Goal: Transaction & Acquisition: Purchase product/service

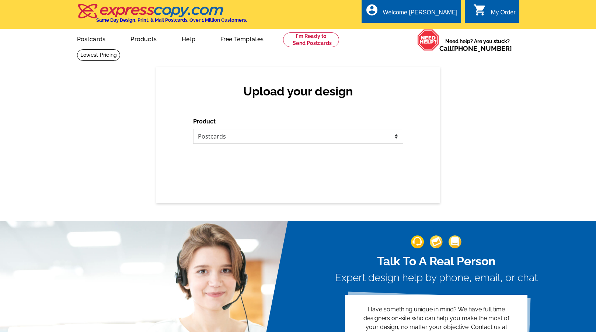
select select "1"
click at [260, 138] on select "Please select the type of file... Postcards Business Cards Letters and flyers G…" at bounding box center [298, 136] width 210 height 15
click at [193, 129] on select "Please select the type of file... Postcards Business Cards Letters and flyers G…" at bounding box center [298, 136] width 210 height 15
click at [249, 167] on div "Upload your design Product Please select the type of file... Postcards Business…" at bounding box center [298, 135] width 284 height 136
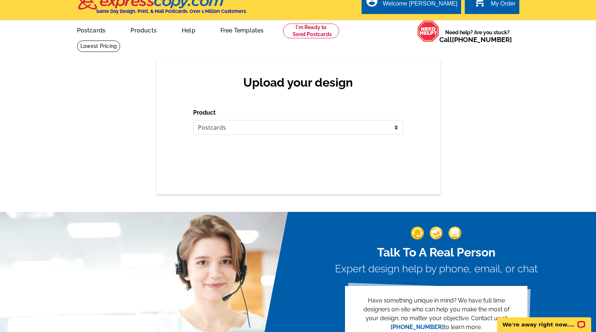
scroll to position [18, 0]
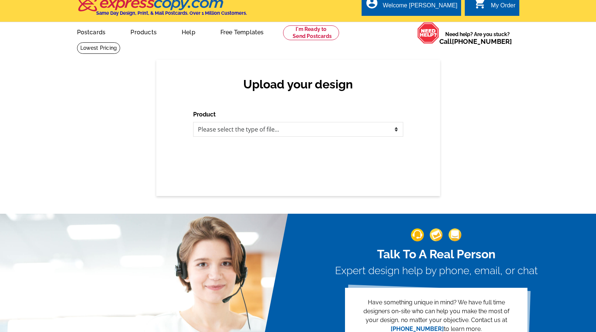
scroll to position [7, 0]
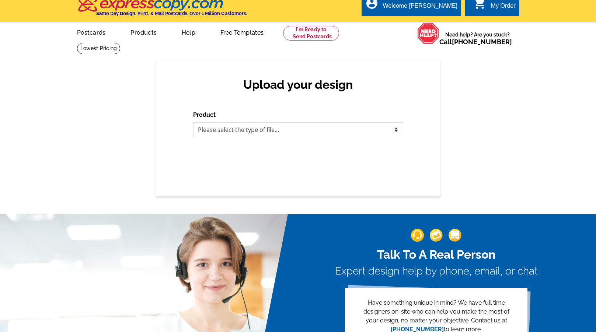
click at [254, 137] on div "Upload your design Product Please select the type of file... Postcards Business…" at bounding box center [298, 128] width 284 height 136
click at [254, 135] on select "Please select the type of file... Postcards Business Cards Letters and flyers G…" at bounding box center [298, 129] width 210 height 15
select select "1"
click at [193, 122] on select "Please select the type of file... Postcards Business Cards Letters and flyers G…" at bounding box center [298, 129] width 210 height 15
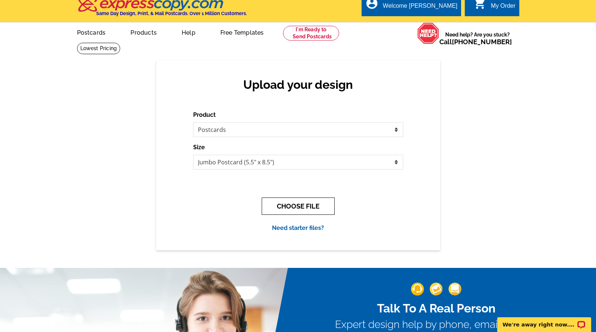
click at [278, 207] on button "CHOOSE FILE" at bounding box center [298, 205] width 73 height 17
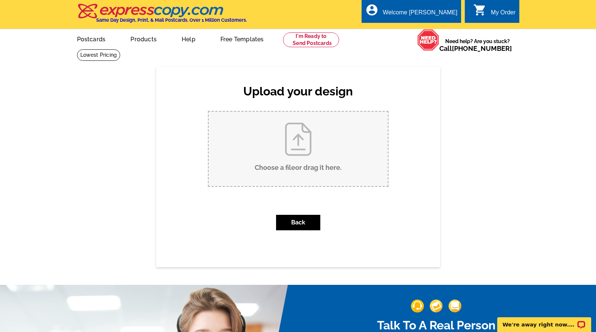
click at [288, 146] on input "Choose a file or drag it here ." at bounding box center [297, 149] width 179 height 74
type input "C:\fakepath\Copy of STATELY POSTCARDS (2).pdf"
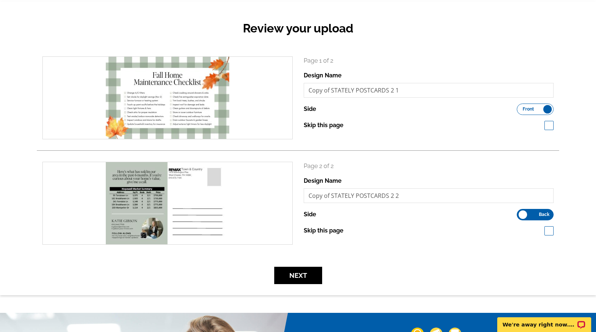
scroll to position [70, 0]
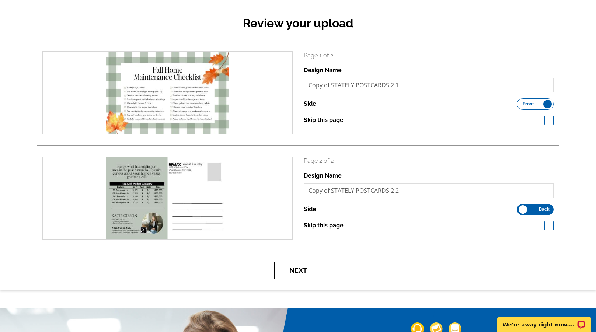
click at [309, 271] on button "Next" at bounding box center [298, 270] width 48 height 17
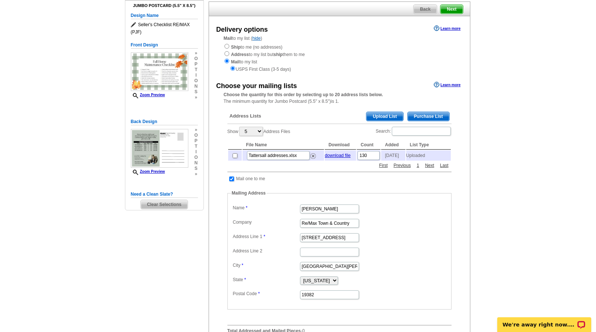
scroll to position [66, 0]
click at [389, 116] on span "Upload List" at bounding box center [384, 115] width 36 height 9
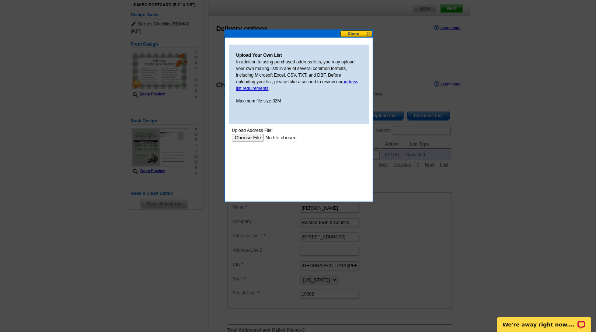
scroll to position [0, 0]
click at [246, 136] on input "file" at bounding box center [277, 138] width 93 height 8
click at [252, 139] on input "file" at bounding box center [277, 138] width 93 height 8
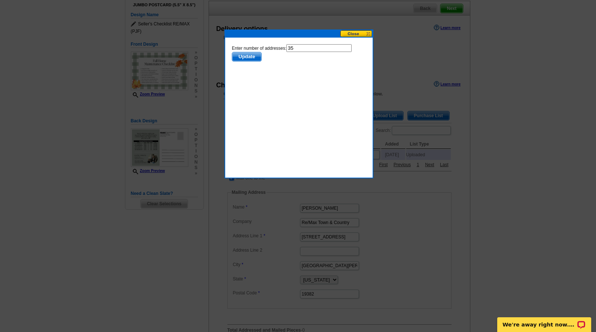
click at [248, 56] on span "Update" at bounding box center [246, 56] width 29 height 9
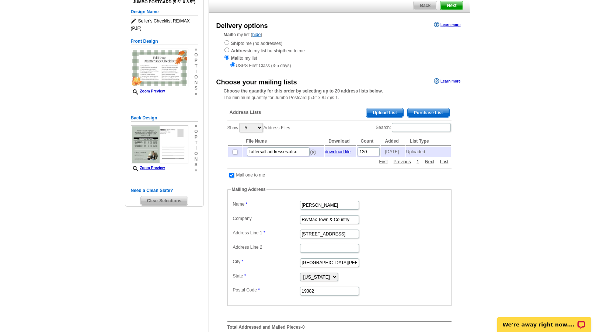
scroll to position [71, 0]
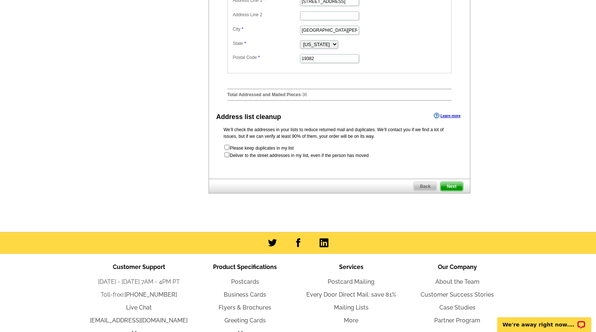
scroll to position [313, 0]
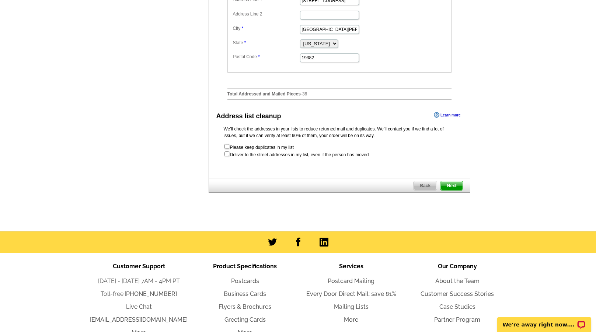
click at [454, 190] on span "Next" at bounding box center [451, 185] width 22 height 9
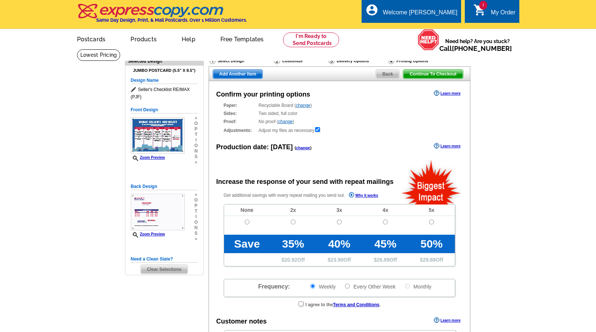
radio input "false"
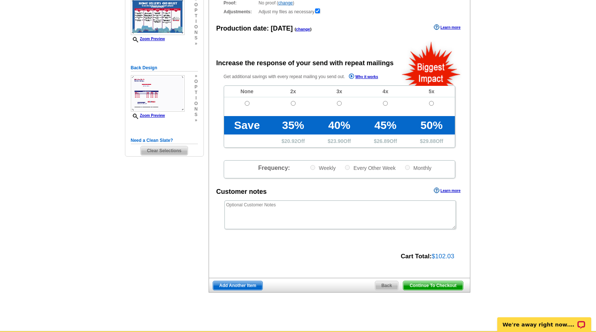
scroll to position [120, 0]
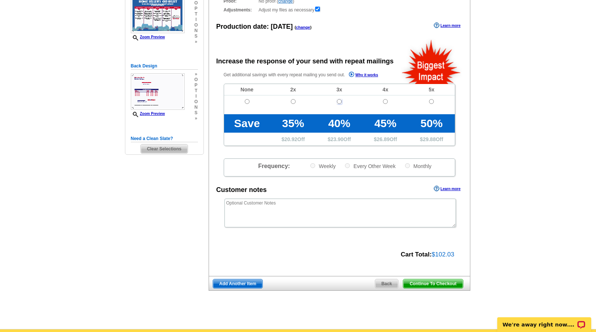
click at [340, 101] on input "radio" at bounding box center [339, 101] width 5 height 5
radio input "true"
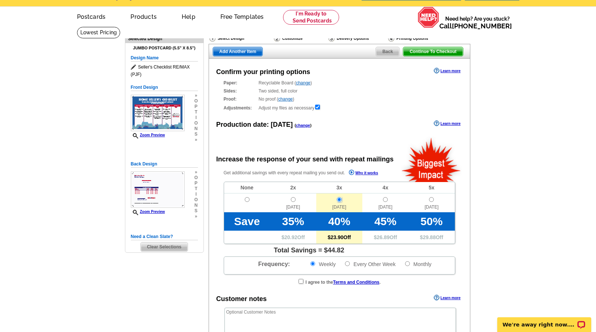
scroll to position [20, 0]
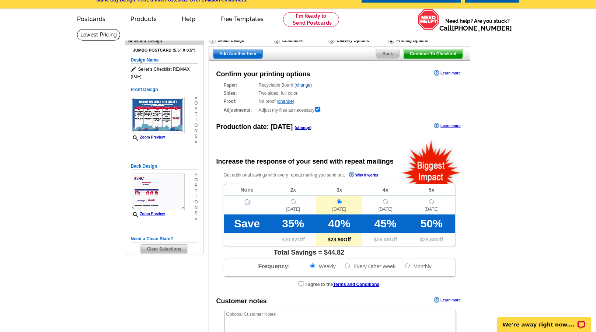
click at [248, 201] on input "radio" at bounding box center [247, 201] width 5 height 5
radio input "true"
radio input "false"
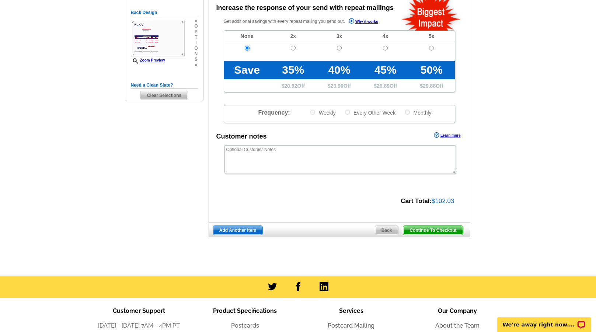
scroll to position [175, 0]
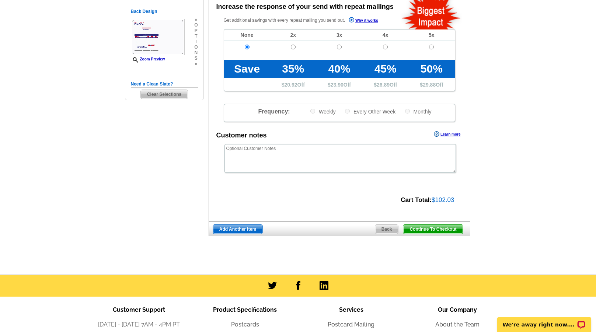
click at [422, 229] on span "Continue To Checkout" at bounding box center [432, 229] width 59 height 9
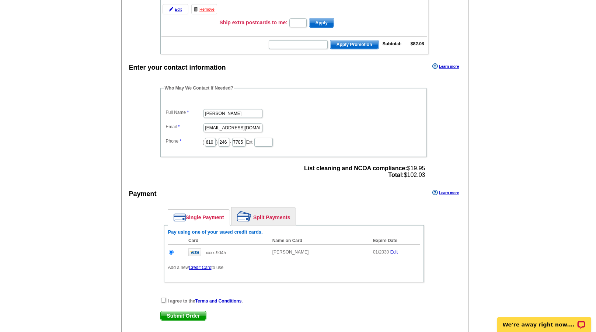
scroll to position [143, 0]
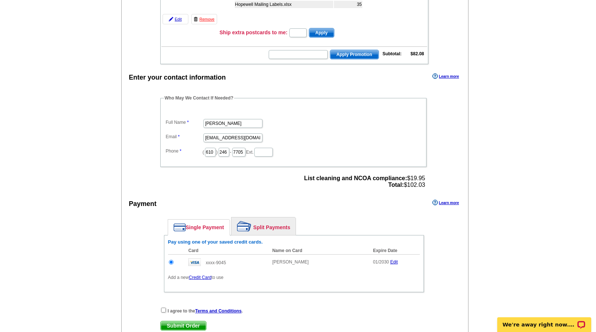
click at [366, 184] on span "List cleaning and NCOA compliance: $19.95 Total: $102.03" at bounding box center [364, 181] width 121 height 13
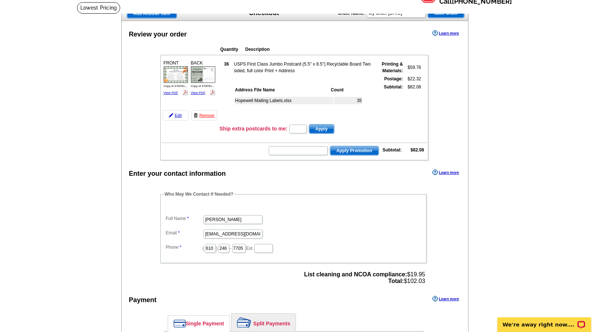
scroll to position [24, 0]
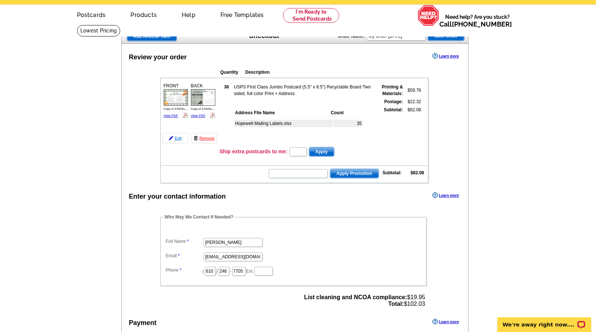
click at [179, 138] on link "Edit" at bounding box center [175, 138] width 26 height 10
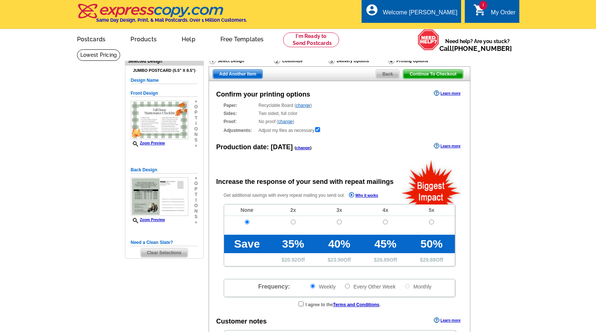
radio input "false"
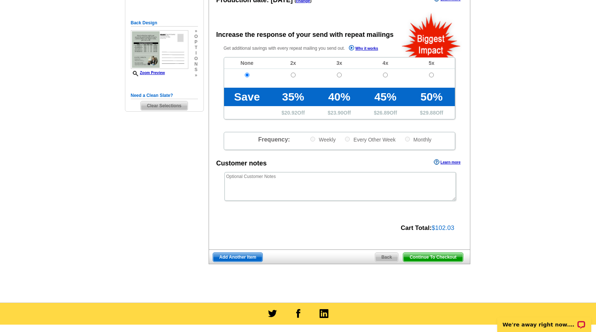
scroll to position [165, 0]
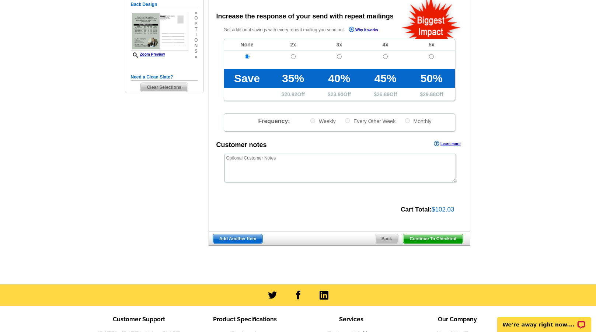
click at [425, 239] on span "Continue To Checkout" at bounding box center [432, 238] width 59 height 9
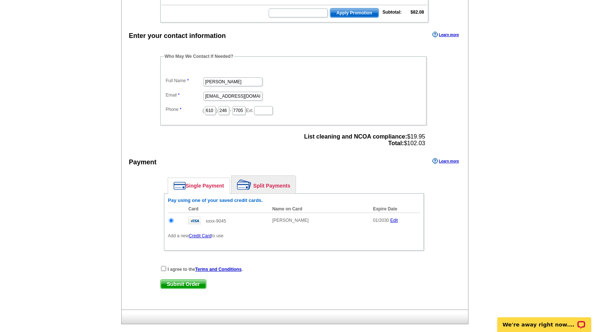
scroll to position [186, 0]
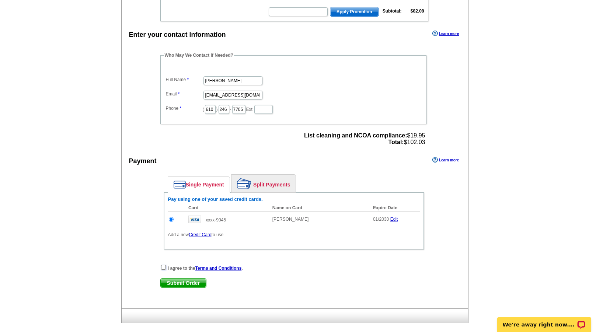
click at [164, 268] on input "checkbox" at bounding box center [163, 267] width 5 height 5
checkbox input "true"
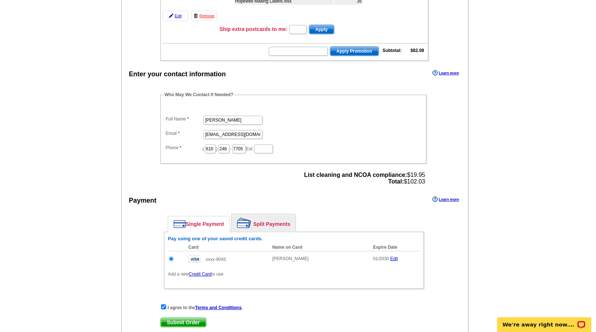
scroll to position [145, 0]
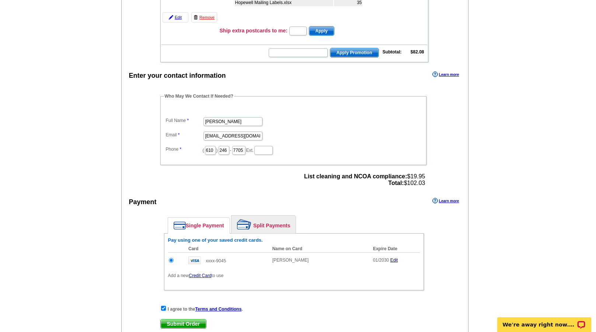
click at [446, 74] on link "Learn more" at bounding box center [445, 74] width 27 height 6
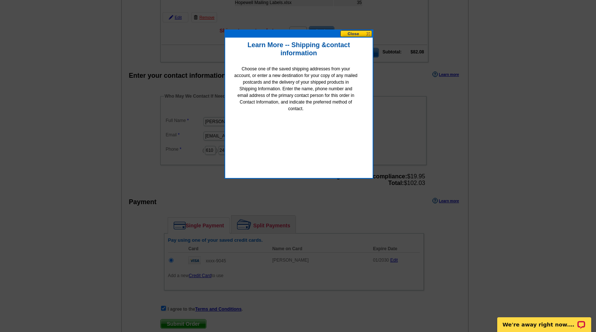
click at [360, 35] on button at bounding box center [356, 33] width 32 height 7
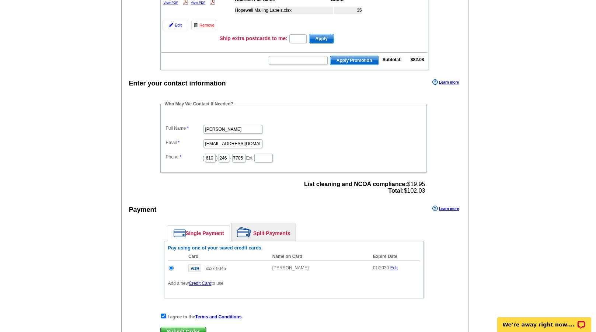
scroll to position [174, 0]
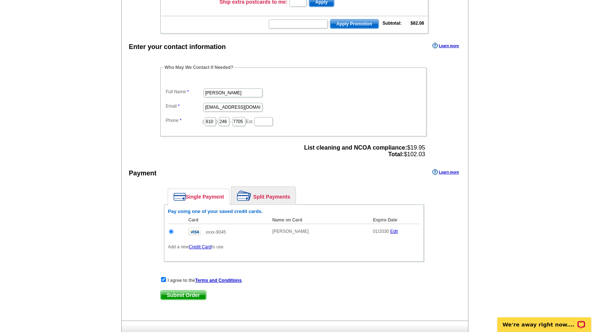
click at [443, 171] on link "Learn more" at bounding box center [445, 172] width 27 height 6
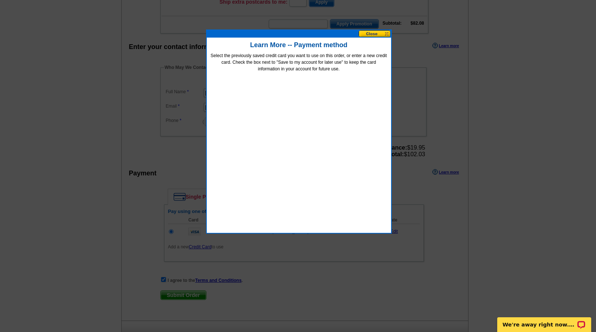
click at [367, 33] on button at bounding box center [374, 33] width 32 height 7
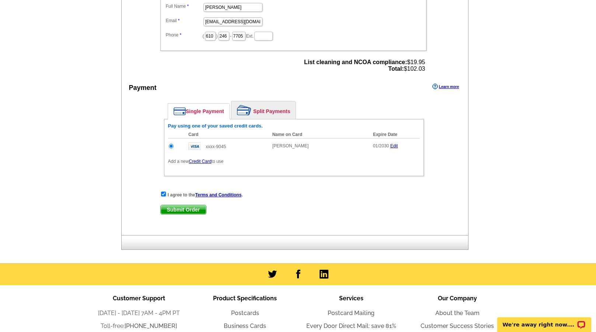
scroll to position [262, 0]
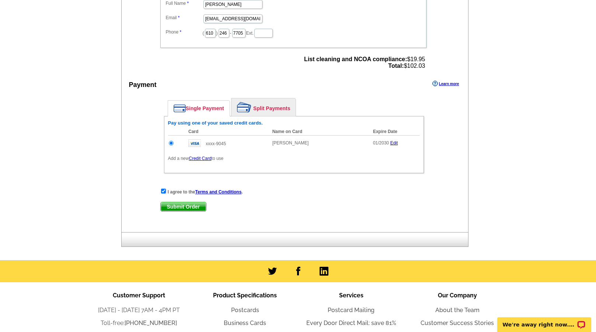
click at [192, 207] on span "Submit Order" at bounding box center [183, 206] width 45 height 9
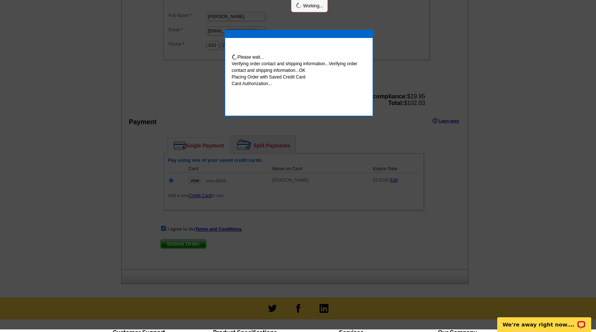
scroll to position [259, 0]
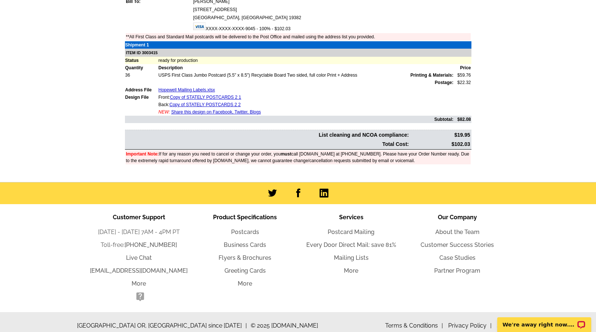
scroll to position [218, 0]
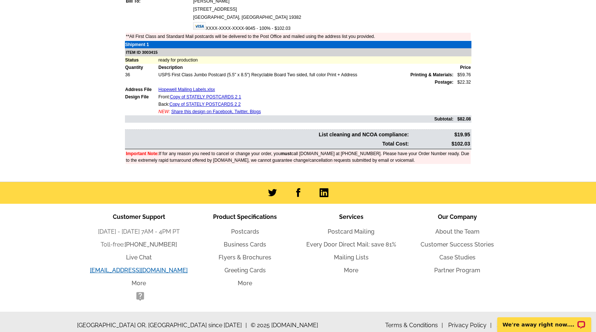
click at [166, 269] on link "[EMAIL_ADDRESS][DOMAIN_NAME]" at bounding box center [139, 270] width 98 height 7
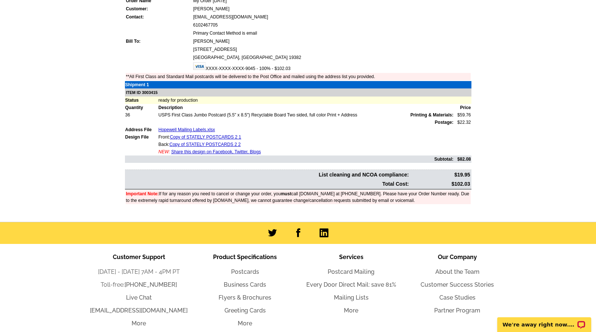
scroll to position [163, 0]
